Goal: Find specific page/section: Find specific page/section

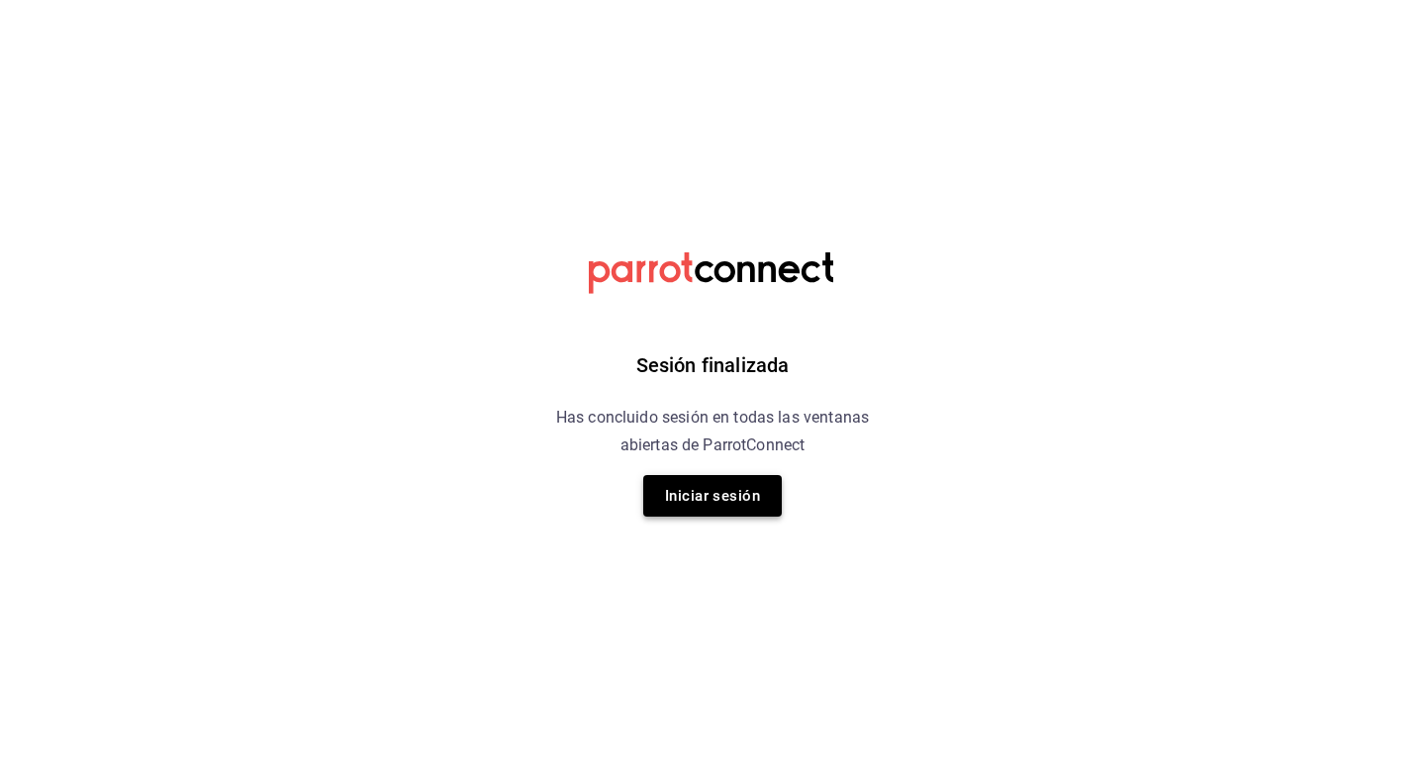
click at [683, 512] on button "Iniciar sesión" at bounding box center [712, 496] width 139 height 42
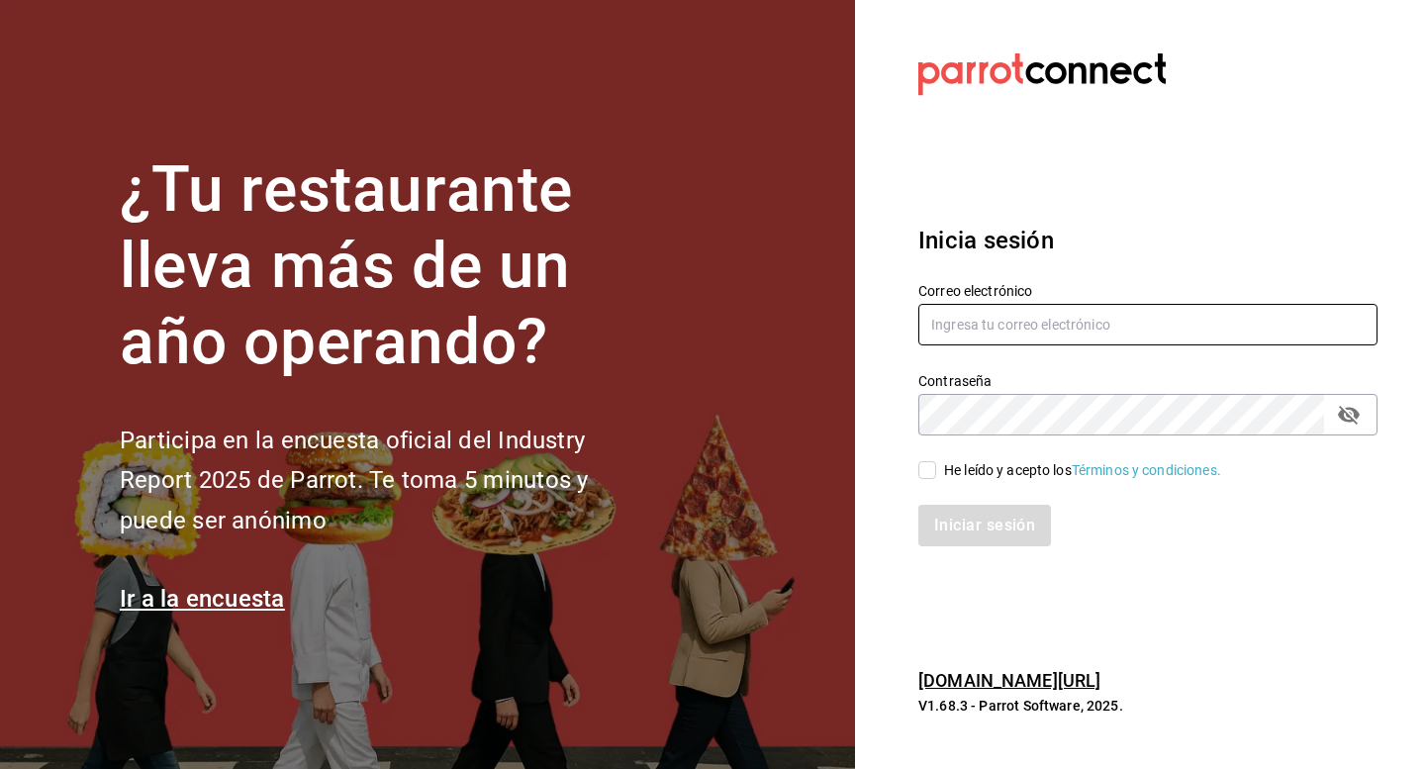
click at [1021, 327] on input "text" at bounding box center [1147, 325] width 459 height 42
type input "[EMAIL_ADDRESS][PERSON_NAME][DOMAIN_NAME]"
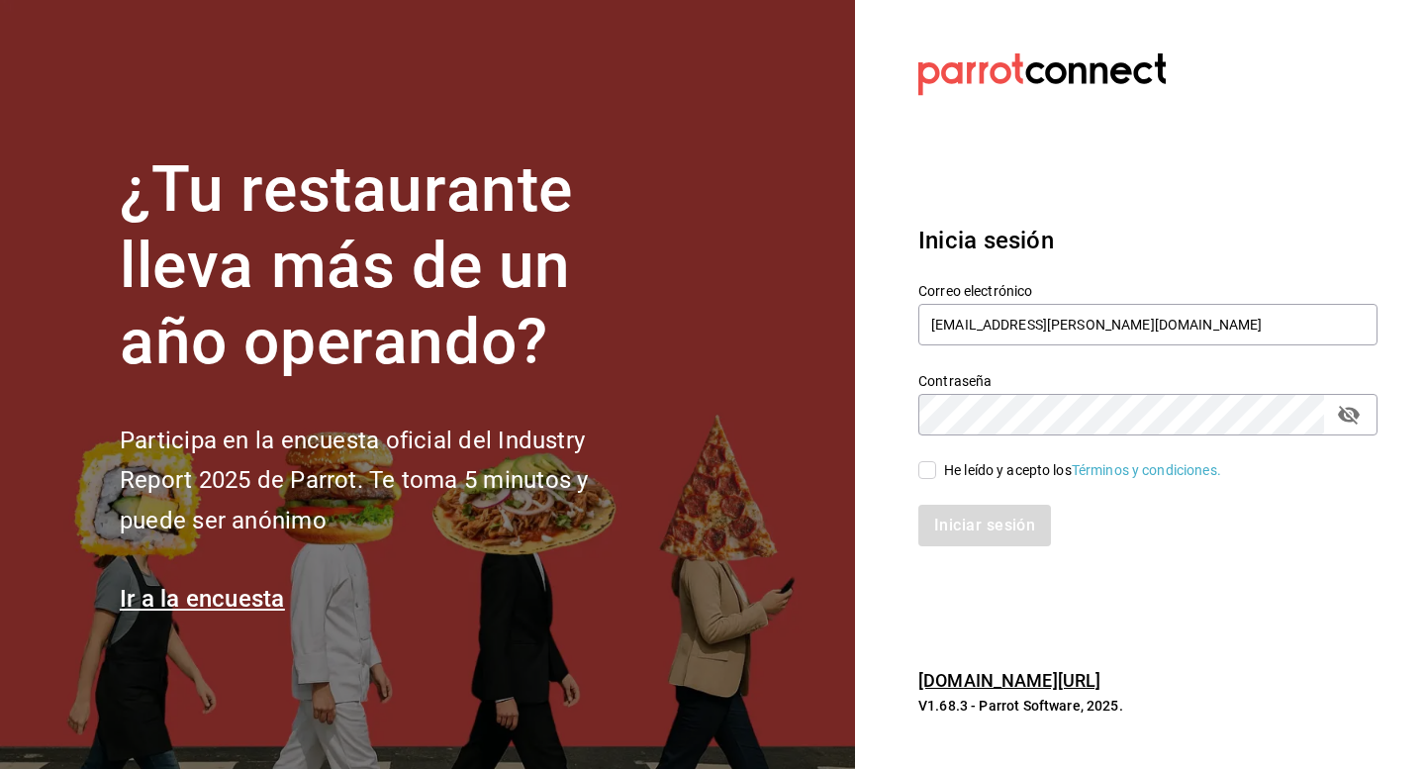
click at [929, 476] on input "He leído y acepto los Términos y condiciones." at bounding box center [927, 470] width 18 height 18
checkbox input "true"
click at [942, 514] on button "Iniciar sesión" at bounding box center [985, 526] width 135 height 42
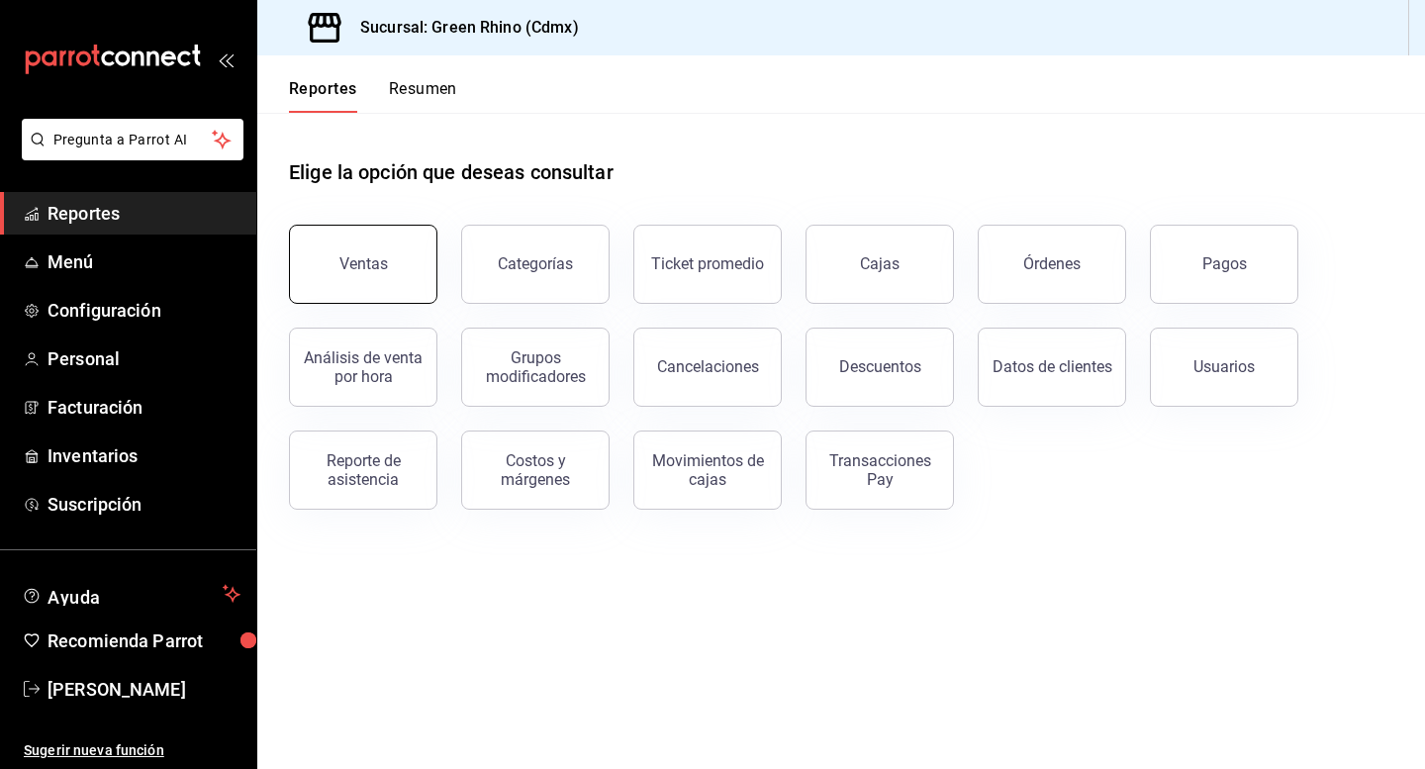
click at [367, 273] on button "Ventas" at bounding box center [363, 264] width 148 height 79
